Goal: Task Accomplishment & Management: Use online tool/utility

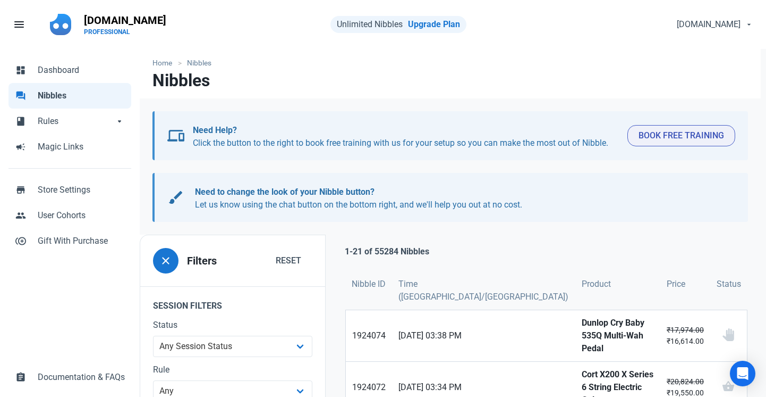
scroll to position [185, 0]
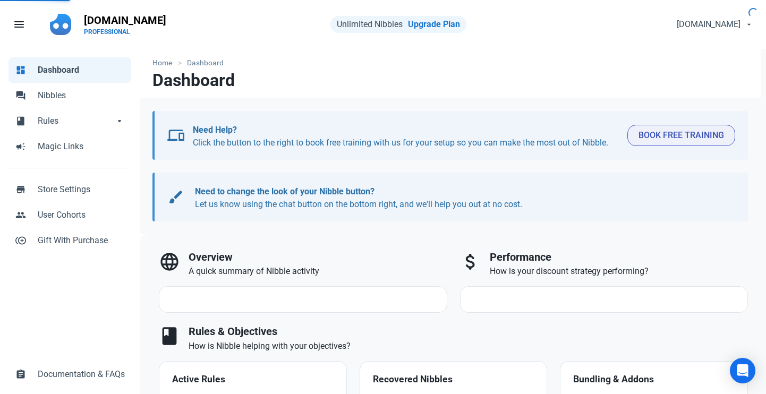
select select "7d"
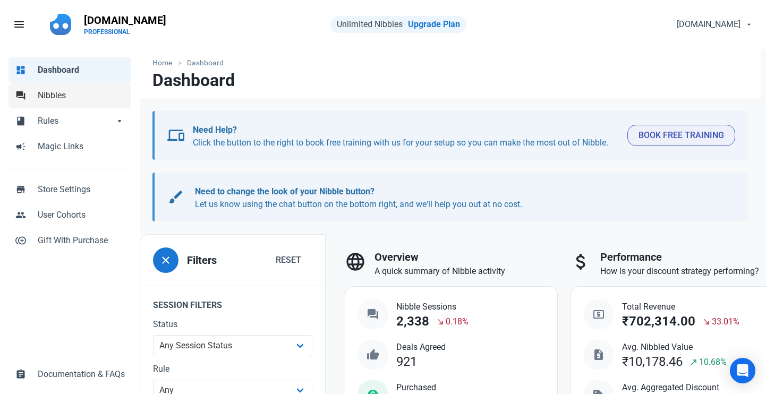
scroll to position [-1, 0]
click at [101, 104] on link "forum Nibbles" at bounding box center [70, 96] width 123 height 26
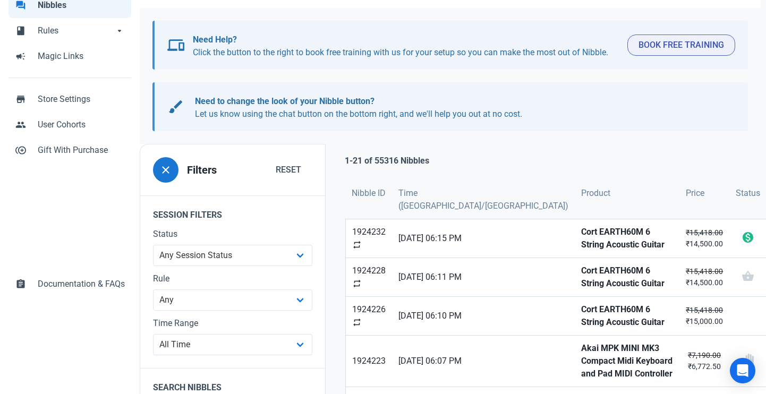
scroll to position [95, 0]
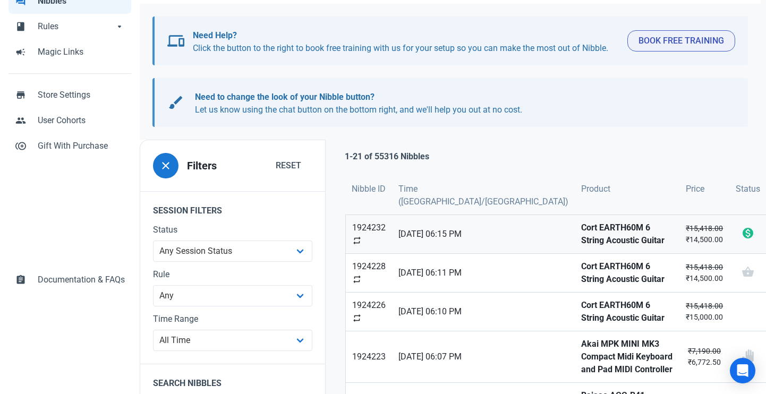
click at [581, 236] on strong "Cort EARTH60M 6 String Acoustic Guitar" at bounding box center [627, 235] width 92 height 26
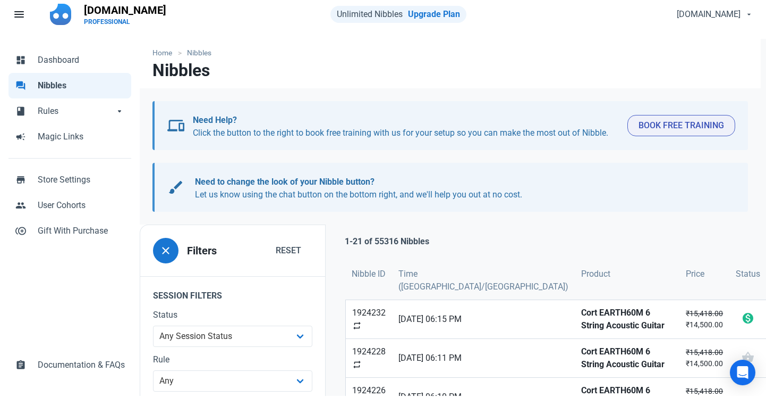
scroll to position [17, 0]
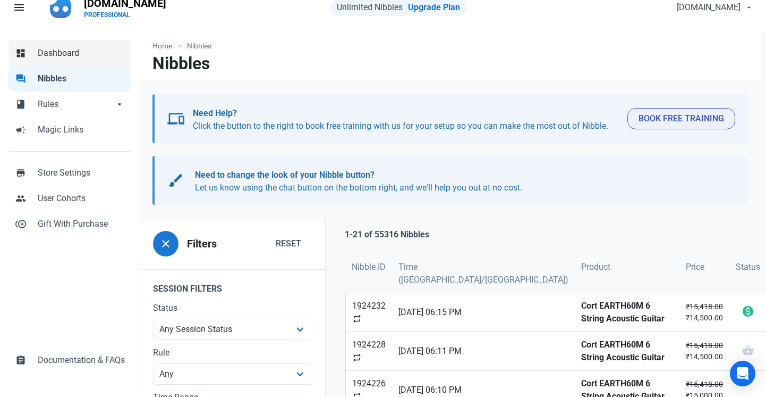
click at [91, 57] on span "Dashboard" at bounding box center [81, 53] width 87 height 13
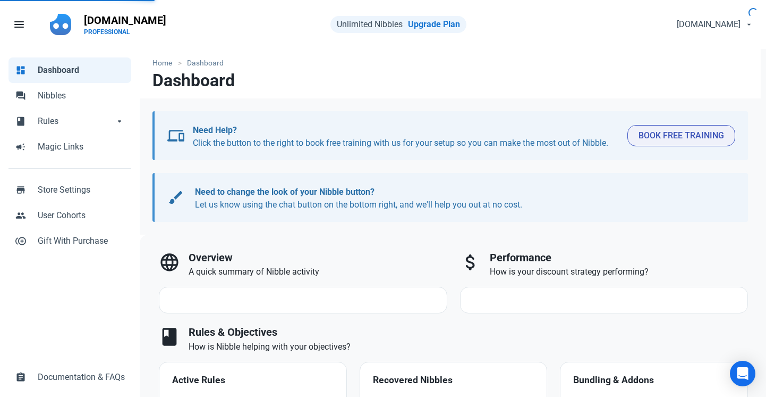
select select "7d"
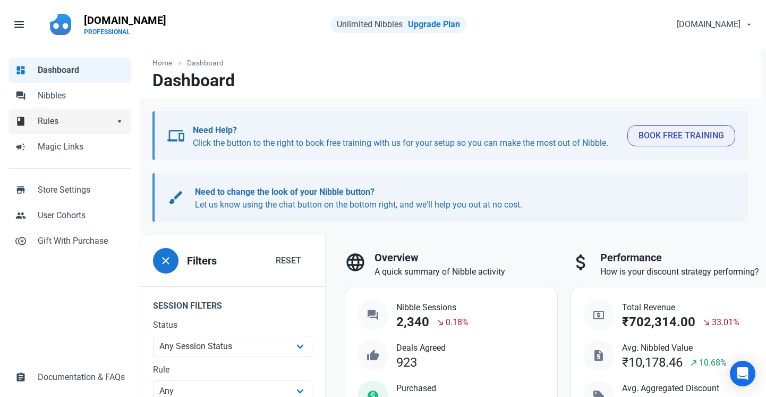
click at [91, 121] on span "Rules" at bounding box center [76, 121] width 77 height 13
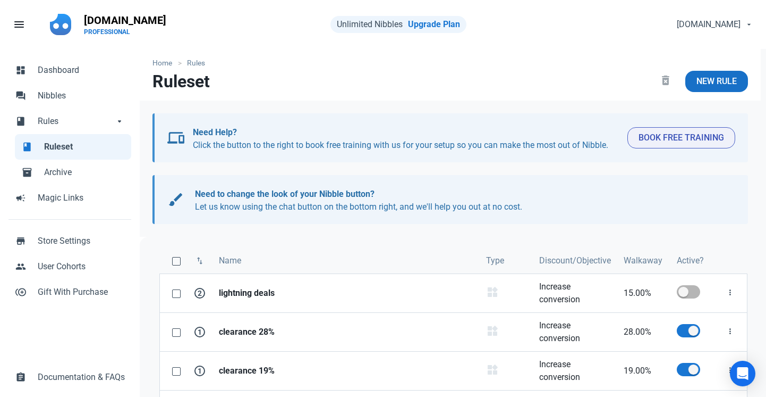
click at [731, 79] on span "New Rule" at bounding box center [717, 81] width 40 height 13
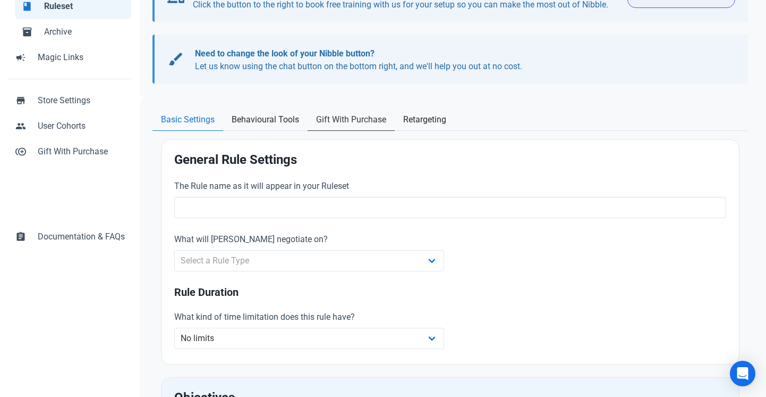
scroll to position [157, 0]
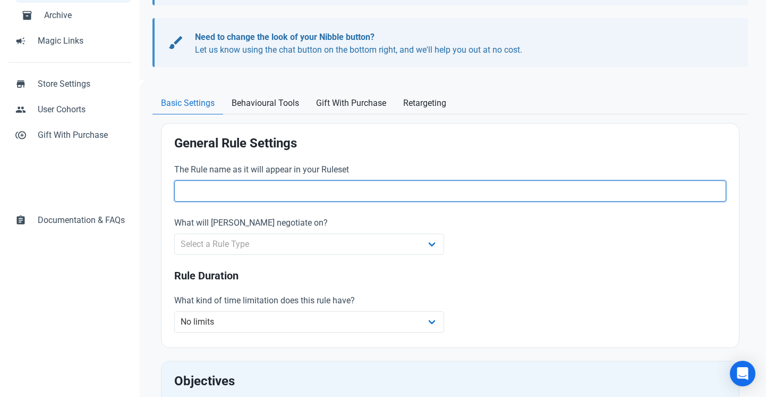
click at [277, 194] on input "text" at bounding box center [450, 190] width 552 height 21
type input "freedom"
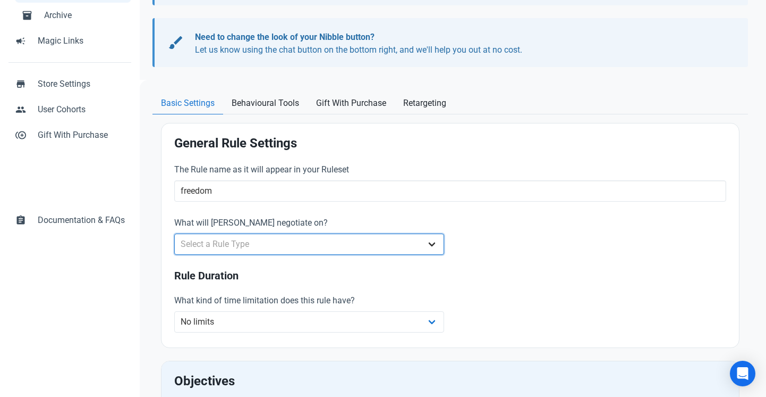
select select "product_category"
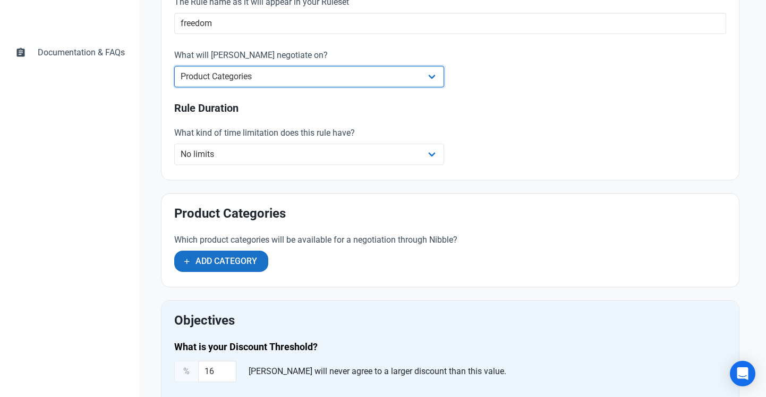
scroll to position [325, 0]
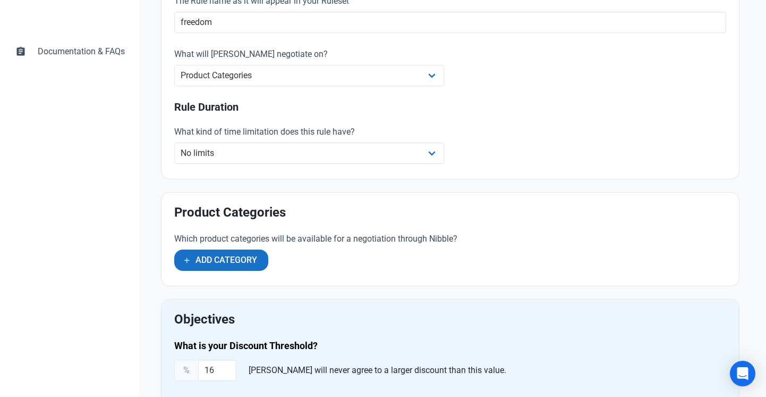
click at [247, 257] on span "Add Category" at bounding box center [227, 260] width 62 height 13
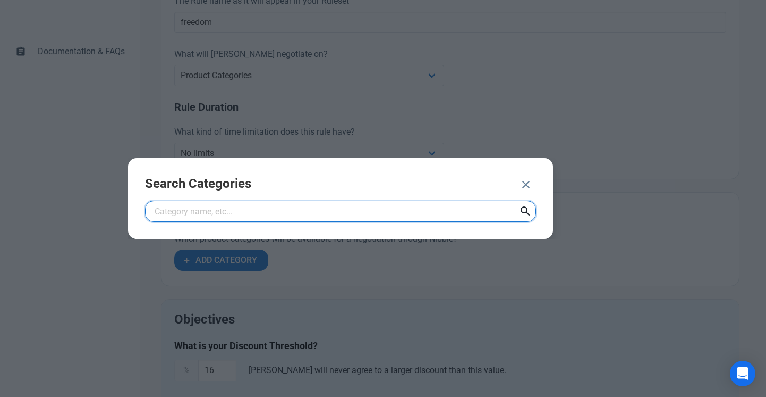
click at [244, 208] on input "text" at bounding box center [340, 210] width 391 height 21
type input "freedom5"
click at [275, 214] on input "freedom5" at bounding box center [340, 210] width 391 height 21
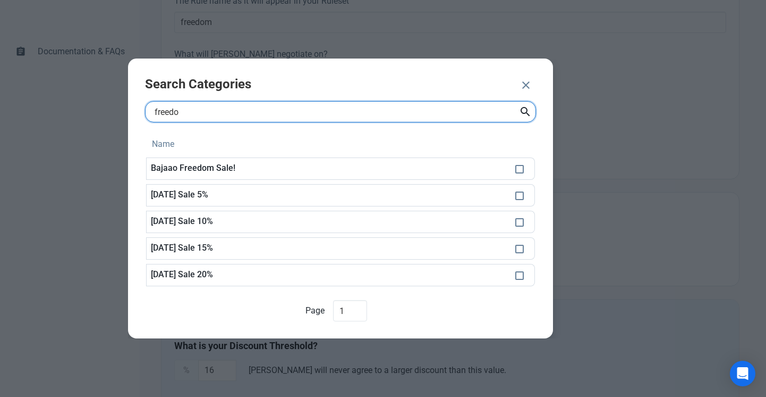
type input "freedom"
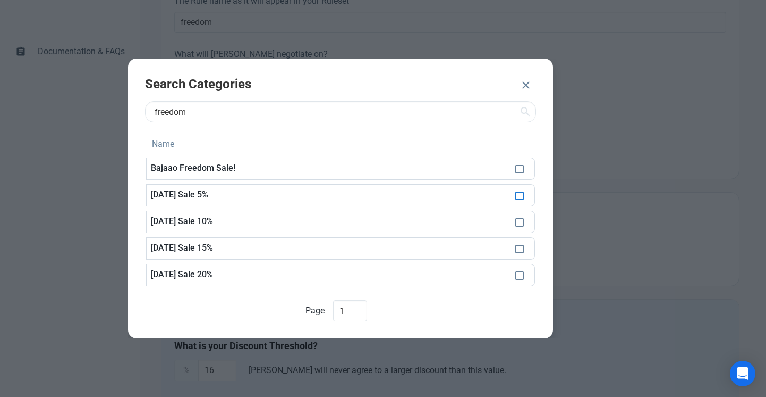
click at [518, 197] on span at bounding box center [520, 195] width 9 height 9
checkbox input "true"
click at [478, 81] on span "ADD 1 CATEGORY" at bounding box center [466, 86] width 69 height 13
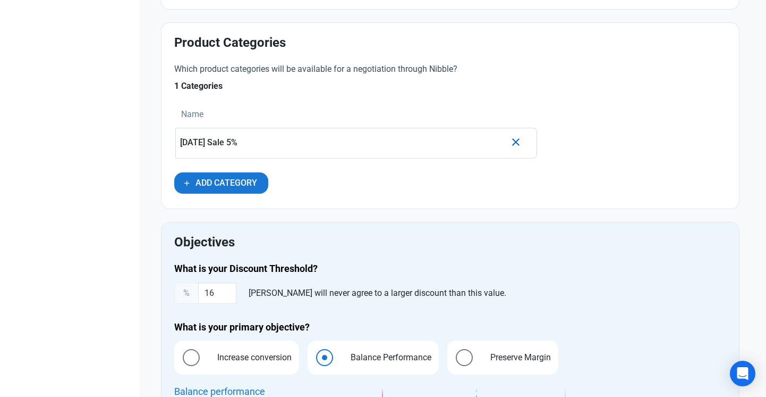
scroll to position [521, 0]
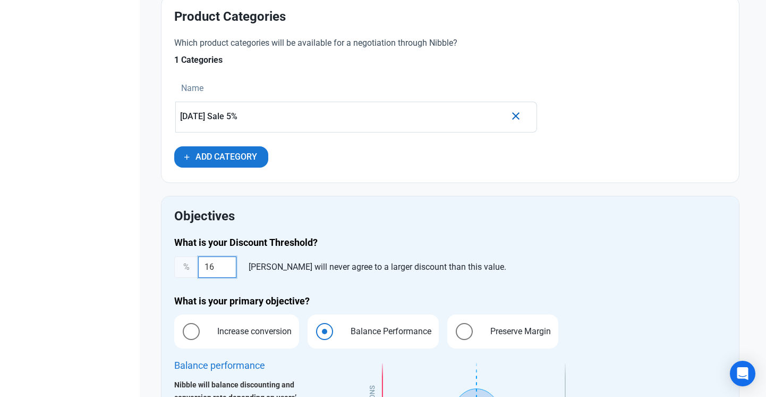
click at [222, 266] on input "16" at bounding box center [217, 266] width 38 height 21
type input "5"
click at [280, 329] on span "Increase conversion" at bounding box center [251, 331] width 91 height 13
click at [181, 329] on input "Increase conversion" at bounding box center [177, 331] width 7 height 7
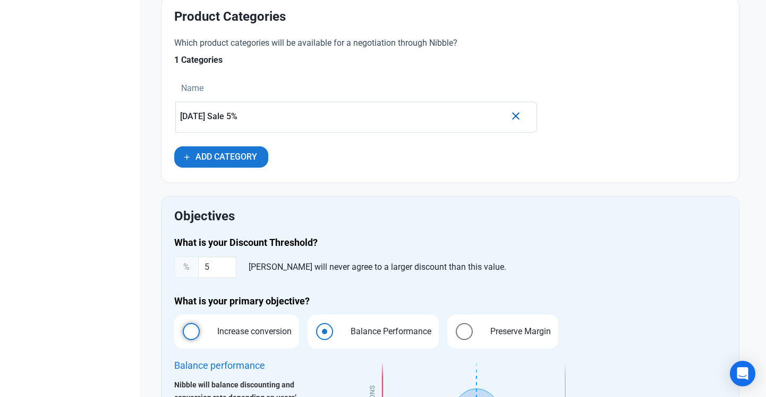
radio input "true"
radio input "false"
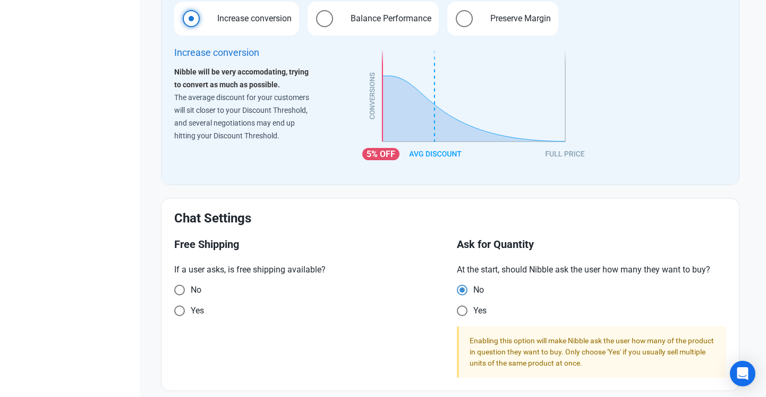
scroll to position [831, 0]
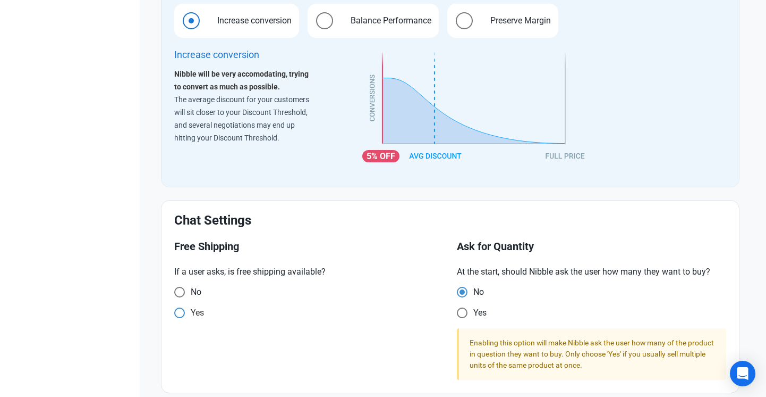
click at [198, 297] on span "Yes" at bounding box center [193, 291] width 16 height 11
click at [181, 295] on input "Yes" at bounding box center [177, 291] width 7 height 7
radio input "true"
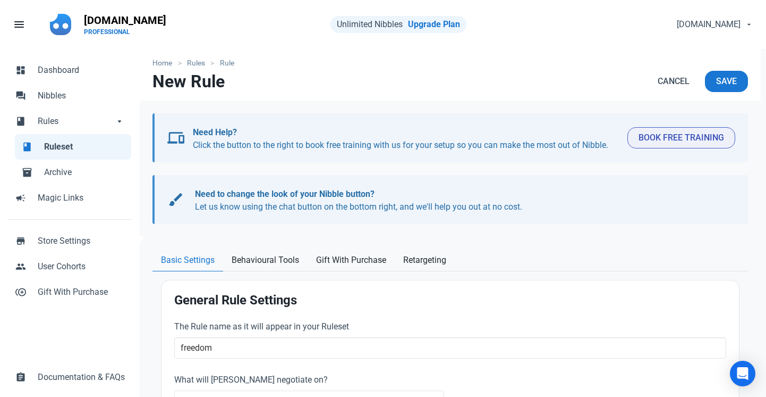
scroll to position [0, 0]
click at [738, 72] on button "Save" at bounding box center [726, 81] width 43 height 21
